Goal: Information Seeking & Learning: Learn about a topic

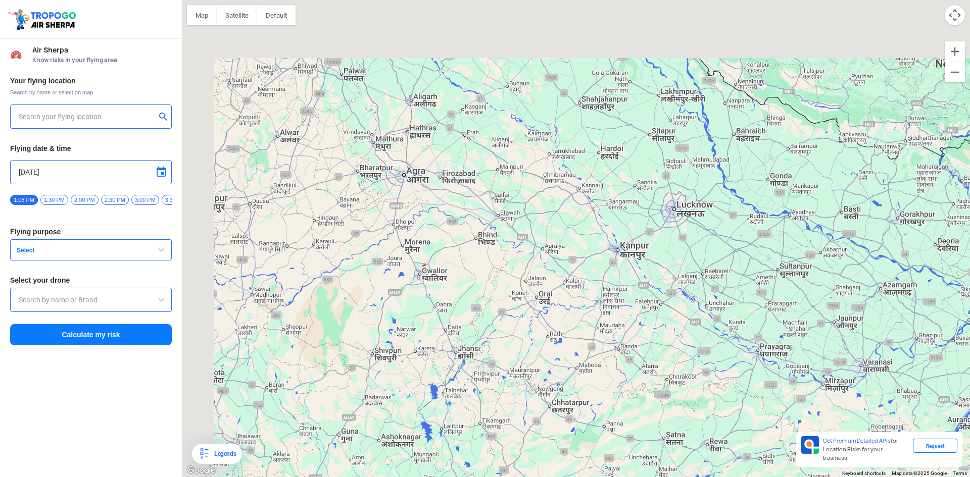
drag, startPoint x: 467, startPoint y: 198, endPoint x: 512, endPoint y: 285, distance: 98.3
click at [512, 285] on div at bounding box center [576, 238] width 788 height 477
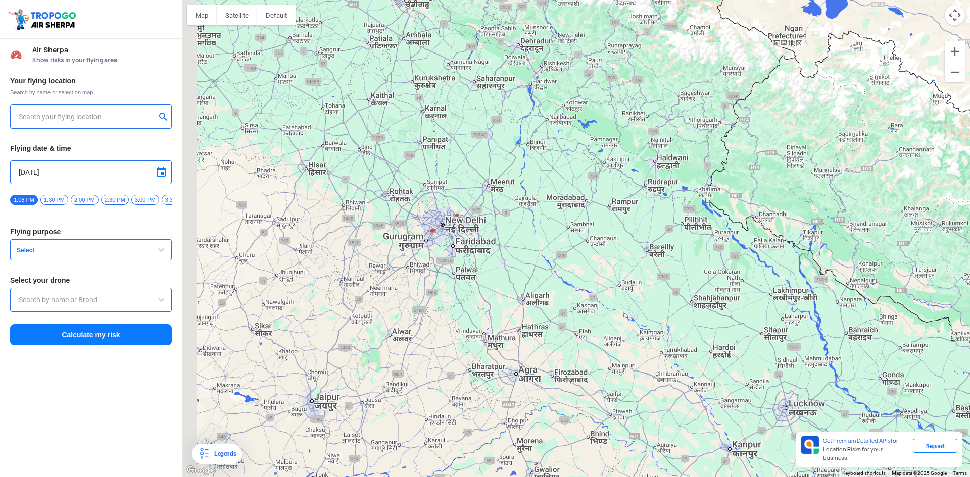
drag, startPoint x: 438, startPoint y: 260, endPoint x: 439, endPoint y: 266, distance: 6.2
click at [441, 266] on div at bounding box center [576, 238] width 788 height 477
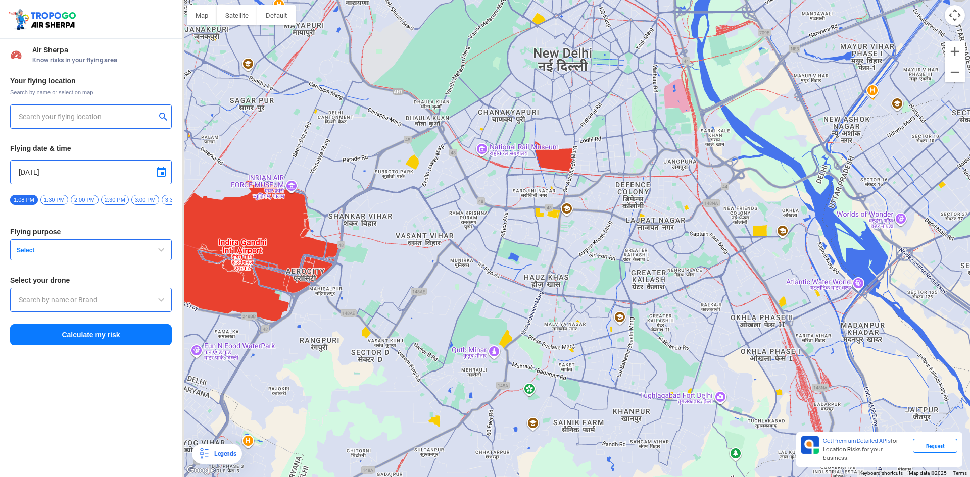
drag, startPoint x: 485, startPoint y: 298, endPoint x: 575, endPoint y: 241, distance: 107.2
click at [575, 241] on div at bounding box center [576, 238] width 788 height 477
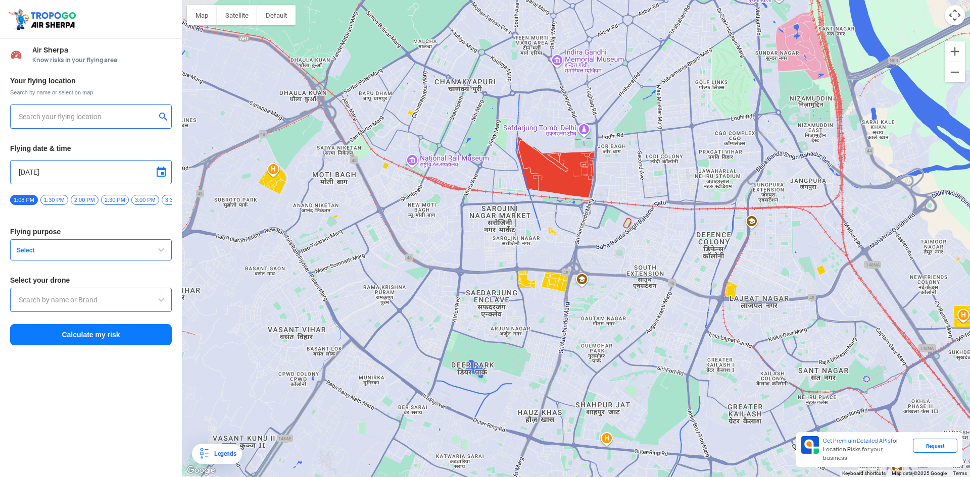
drag, startPoint x: 586, startPoint y: 312, endPoint x: 629, endPoint y: 134, distance: 182.9
click at [631, 155] on div at bounding box center [576, 238] width 788 height 477
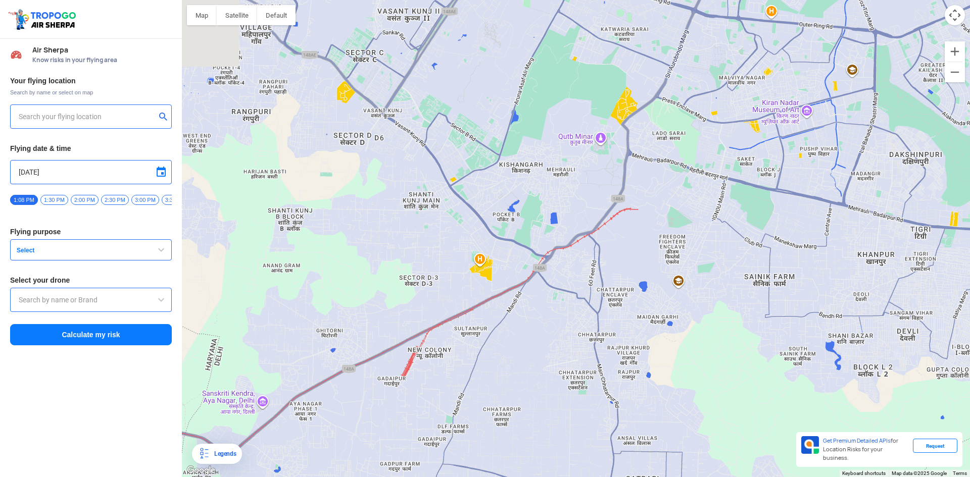
drag, startPoint x: 648, startPoint y: 229, endPoint x: 662, endPoint y: 318, distance: 90.0
click at [662, 318] on div at bounding box center [576, 238] width 788 height 477
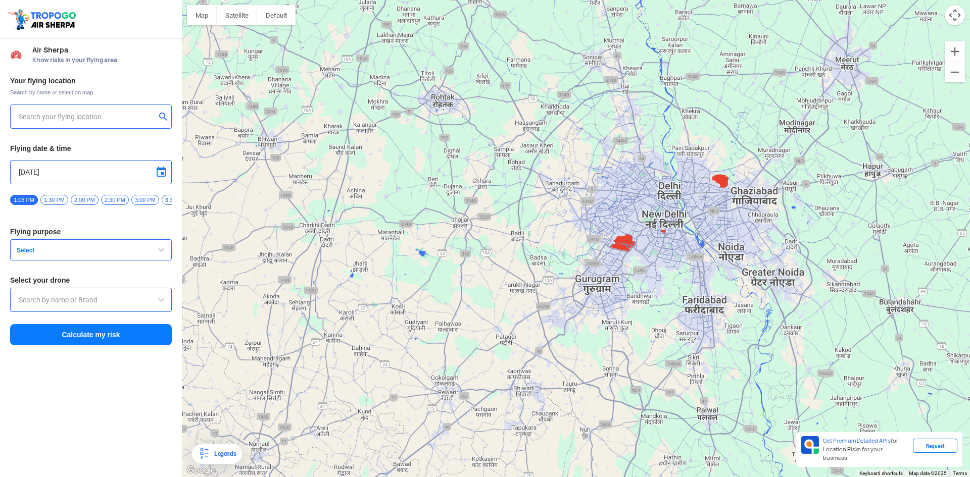
drag, startPoint x: 623, startPoint y: 246, endPoint x: 663, endPoint y: 317, distance: 81.0
click at [663, 317] on div at bounding box center [576, 238] width 788 height 477
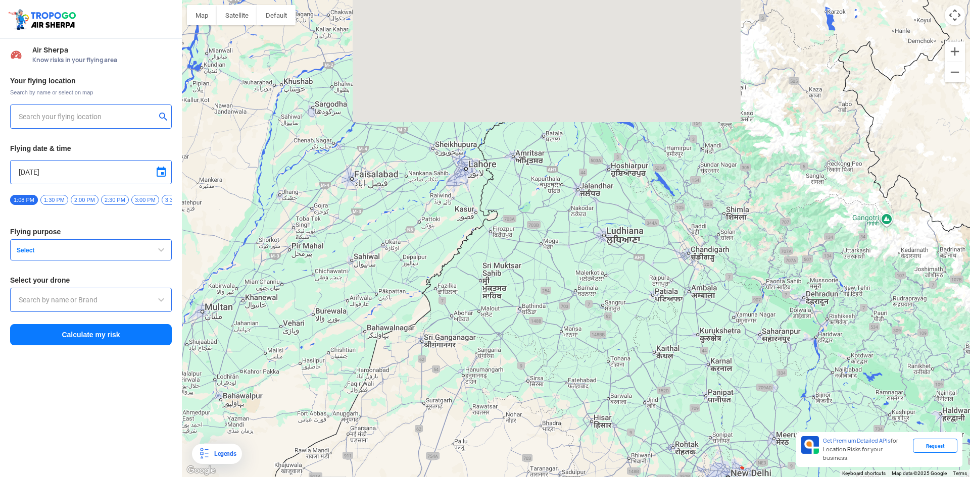
drag, startPoint x: 571, startPoint y: 153, endPoint x: 612, endPoint y: 287, distance: 140.4
click at [612, 287] on div at bounding box center [576, 238] width 788 height 477
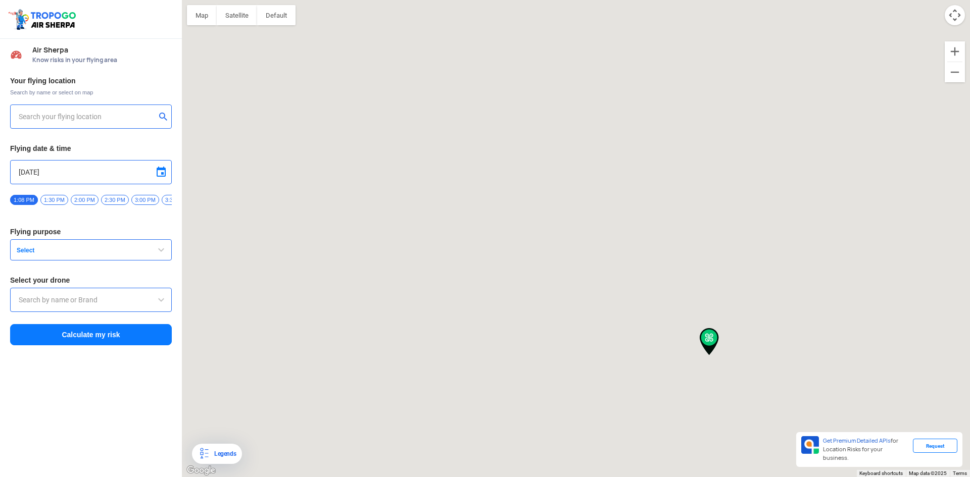
type input "[STREET_ADDRESS]"
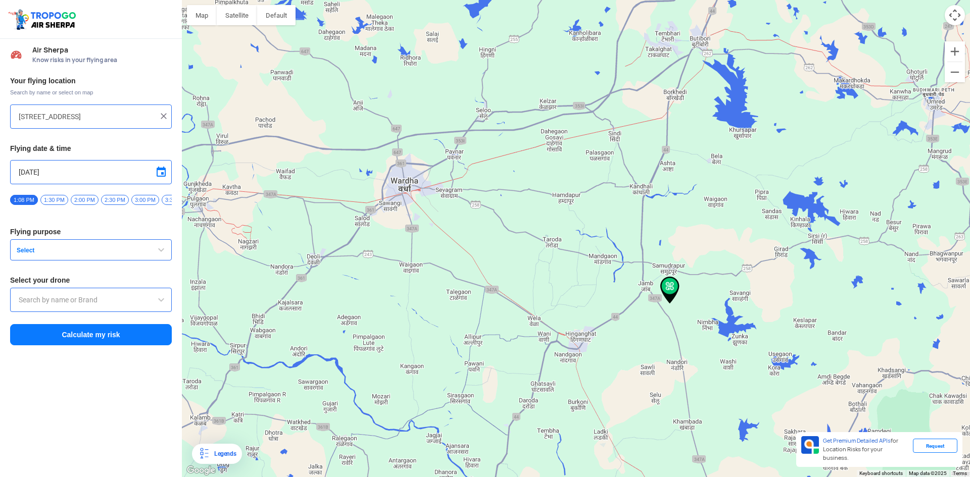
drag, startPoint x: 551, startPoint y: 219, endPoint x: 594, endPoint y: 260, distance: 59.3
click at [559, 225] on div at bounding box center [576, 238] width 788 height 477
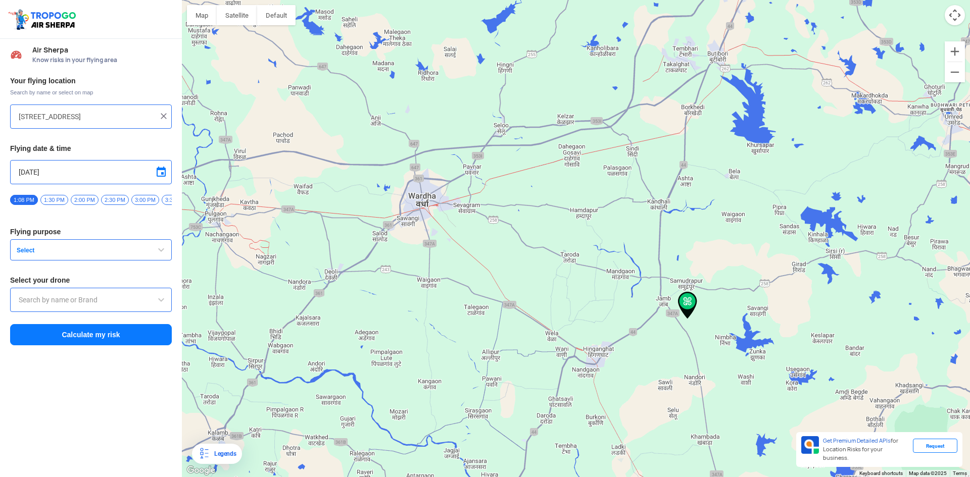
drag, startPoint x: 594, startPoint y: 260, endPoint x: 644, endPoint y: 307, distance: 69.0
click at [644, 306] on div at bounding box center [576, 238] width 788 height 477
